Goal: Communication & Community: Answer question/provide support

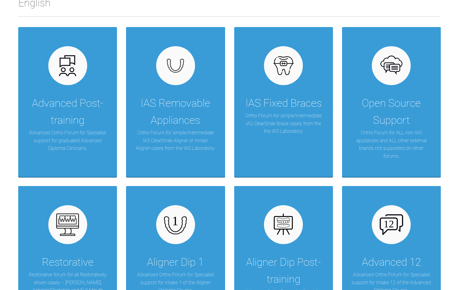
scroll to position [122, 0]
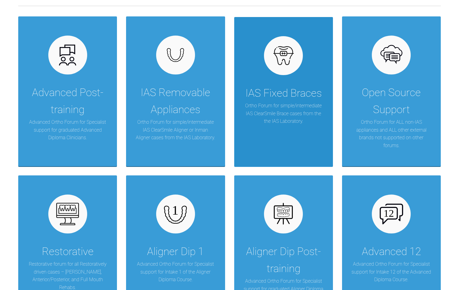
click at [270, 105] on p "Ortho Forum for simple/intermediate IAS ClearSmile Brace cases from the the IAS…" at bounding box center [283, 113] width 81 height 23
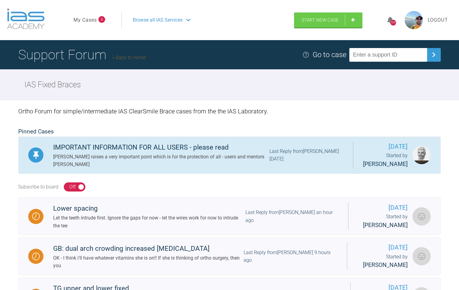
click at [197, 163] on div "[PERSON_NAME] raises a very important point which is for the protection of all …" at bounding box center [161, 160] width 216 height 15
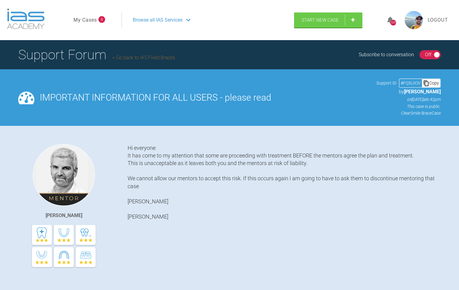
click at [90, 20] on link "My Cases" at bounding box center [85, 20] width 23 height 8
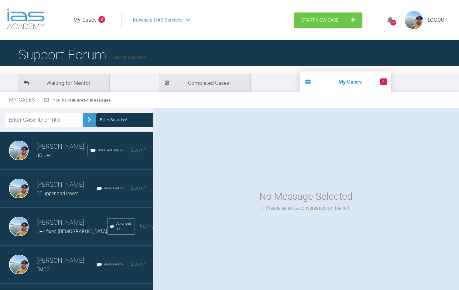
click at [65, 160] on div "[PERSON_NAME] JD U+L IAS Fixed Braces [DATE]" at bounding box center [79, 151] width 158 height 38
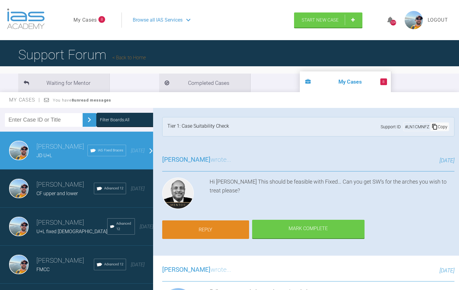
click at [209, 229] on link "Reply" at bounding box center [205, 229] width 87 height 19
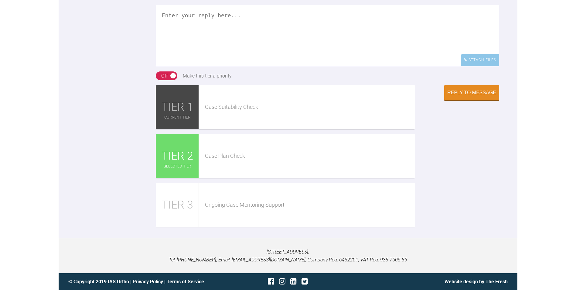
scroll to position [860, 0]
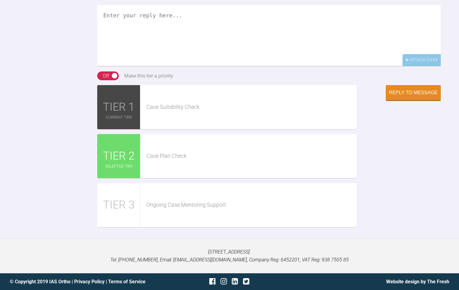
click at [173, 50] on textarea at bounding box center [269, 35] width 344 height 61
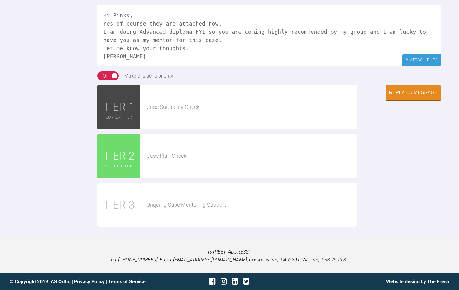
click at [417, 66] on div "Attach Files" at bounding box center [422, 60] width 38 height 12
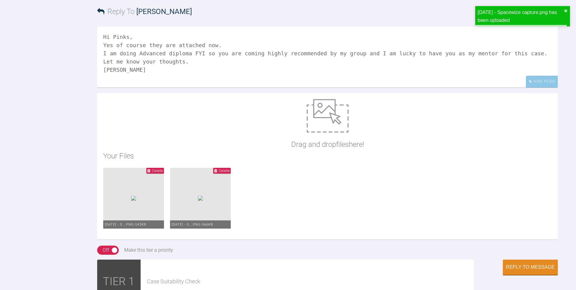
scroll to position [738, 0]
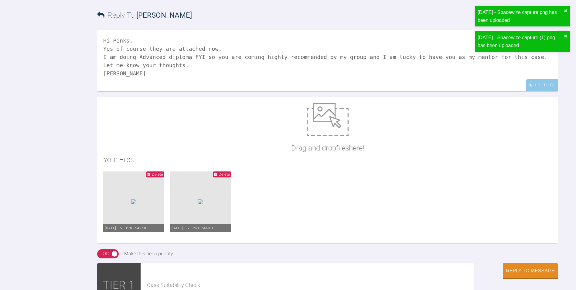
click at [459, 91] on textarea "Hi Pinks, Yes of course they are attached now. I am doing Advanced diploma FYI …" at bounding box center [327, 60] width 461 height 61
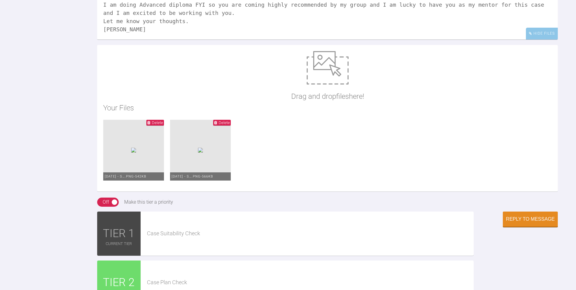
scroll to position [860, 0]
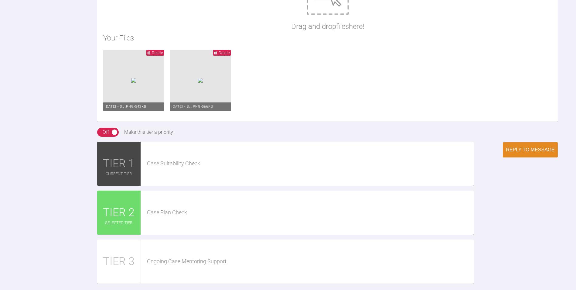
type textarea "Hi Pinks, Yes of course they are attached now. I am doing Advanced diploma FYI …"
click at [459, 153] on div "Reply to Message" at bounding box center [530, 149] width 49 height 5
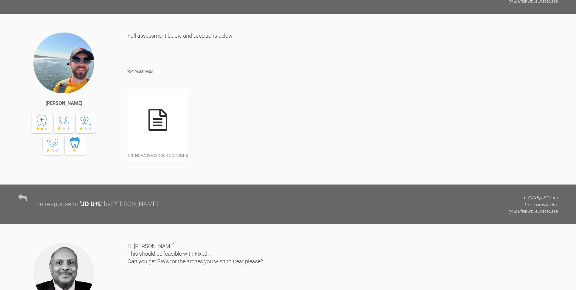
scroll to position [350, 0]
